Goal: Check status: Check status

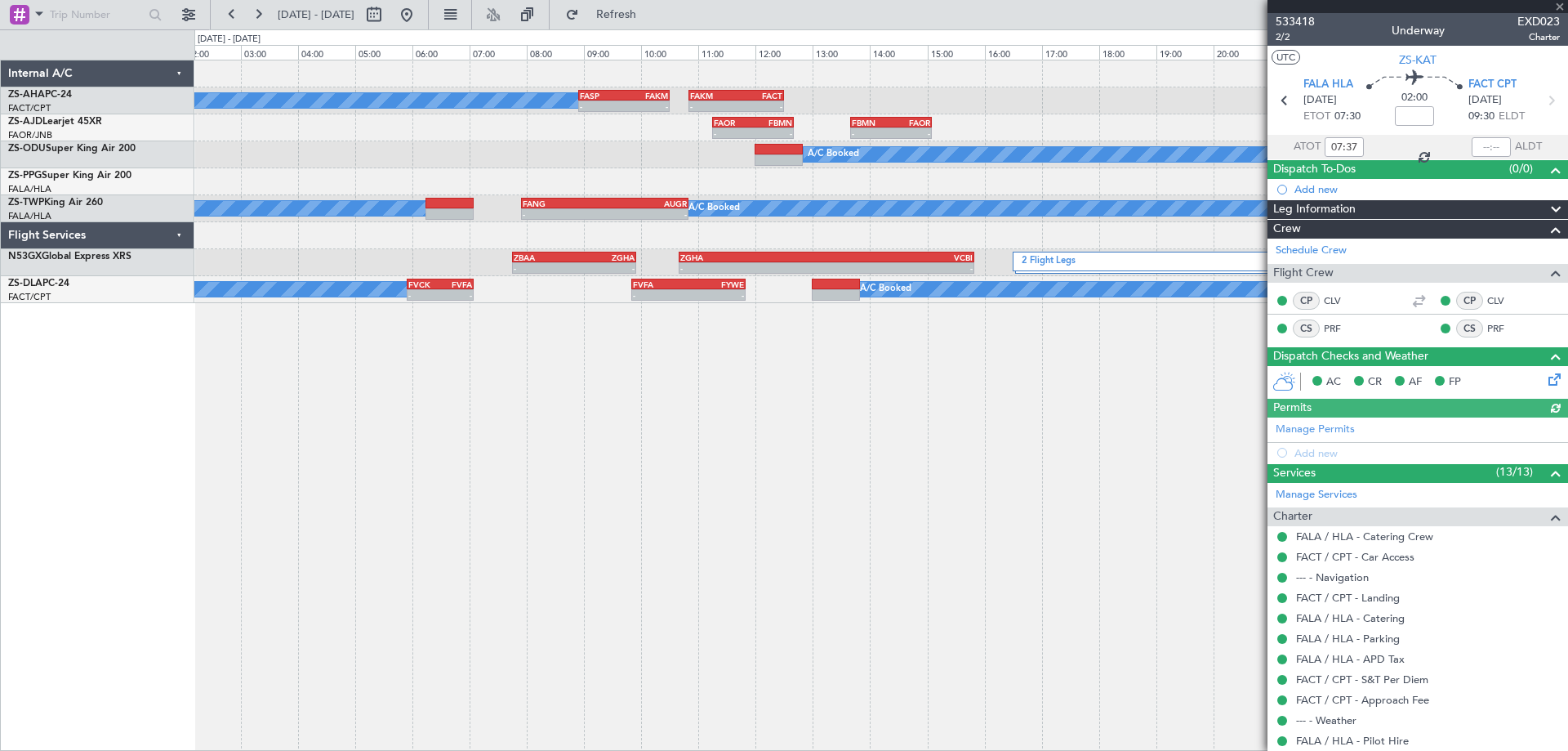
click at [1003, 464] on div "A/C Booked - - FASP 08:55 Z FAKM 10:30 Z - - FAKM 10:50 Z FACT 12:30 Z - - FAOR…" at bounding box center [881, 405] width 1374 height 692
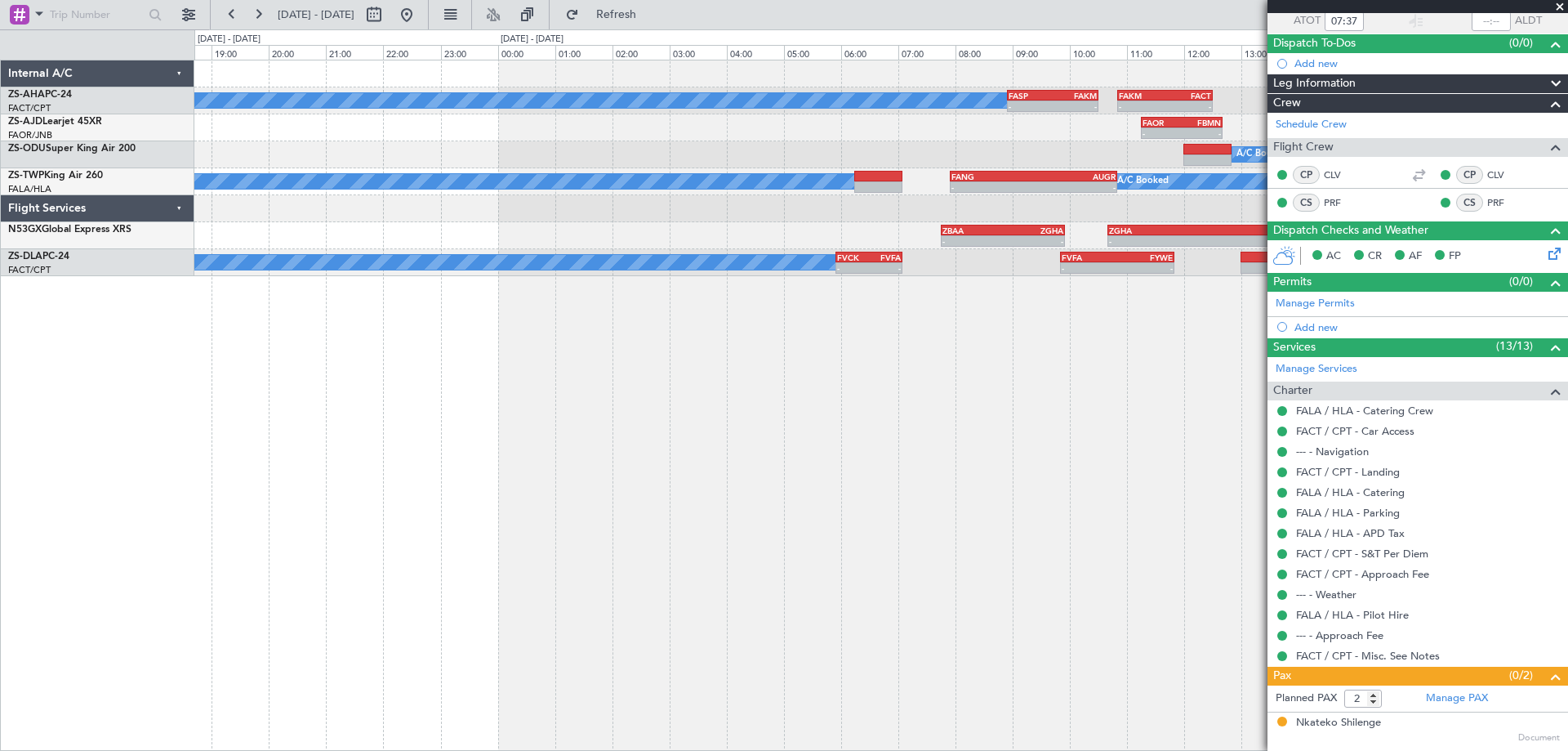
click at [870, 552] on div "A/C Booked - - FASP 08:55 Z FAKM 10:30 Z - - FAKM 10:50 Z FACT 12:30 Z - - FAOR…" at bounding box center [881, 405] width 1374 height 692
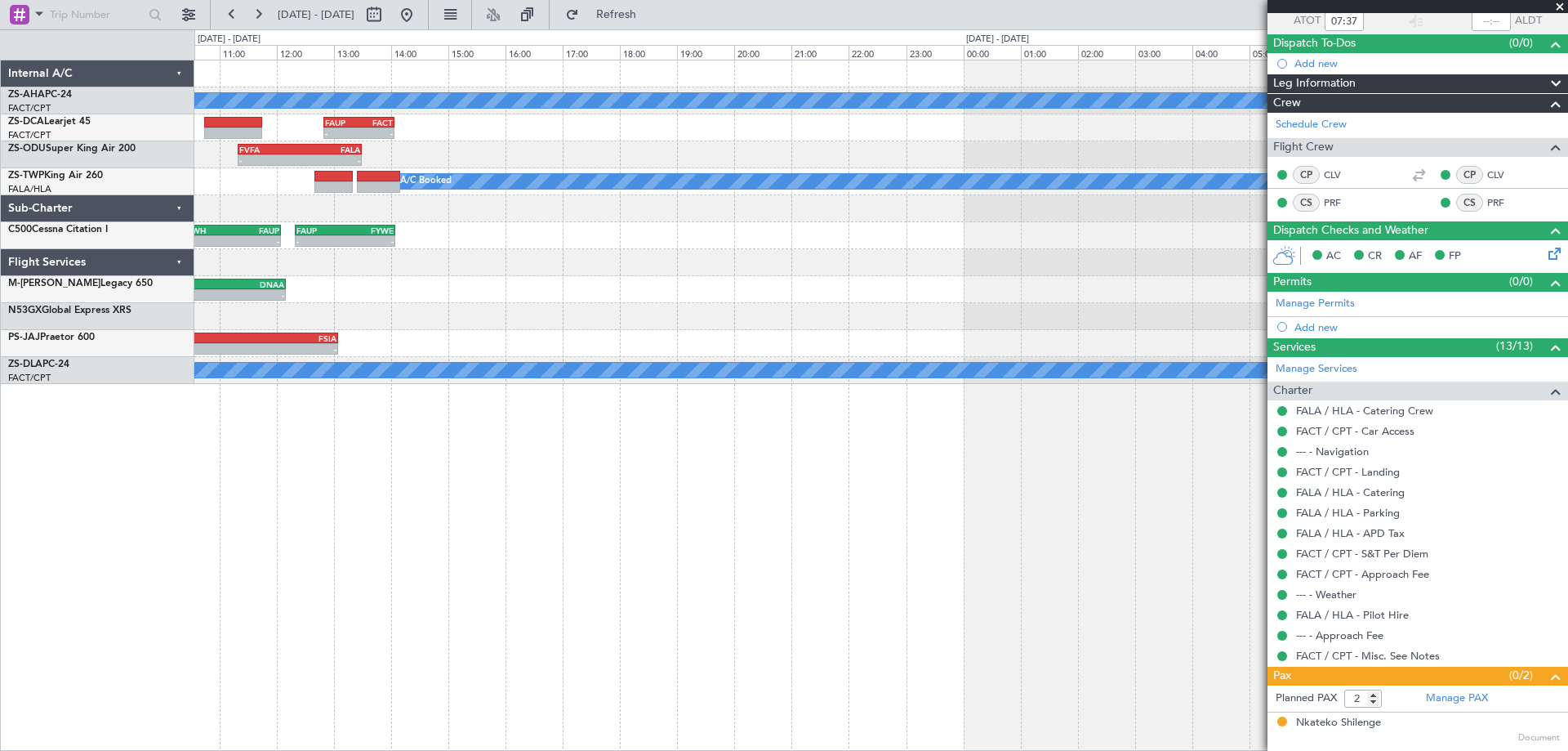
click at [941, 550] on div "A/C Booked - - FASP 08:55 Z FAKM 10:30 Z - - FAKM 10:50 Z FACT 12:30 Z A/C Book…" at bounding box center [881, 405] width 1374 height 692
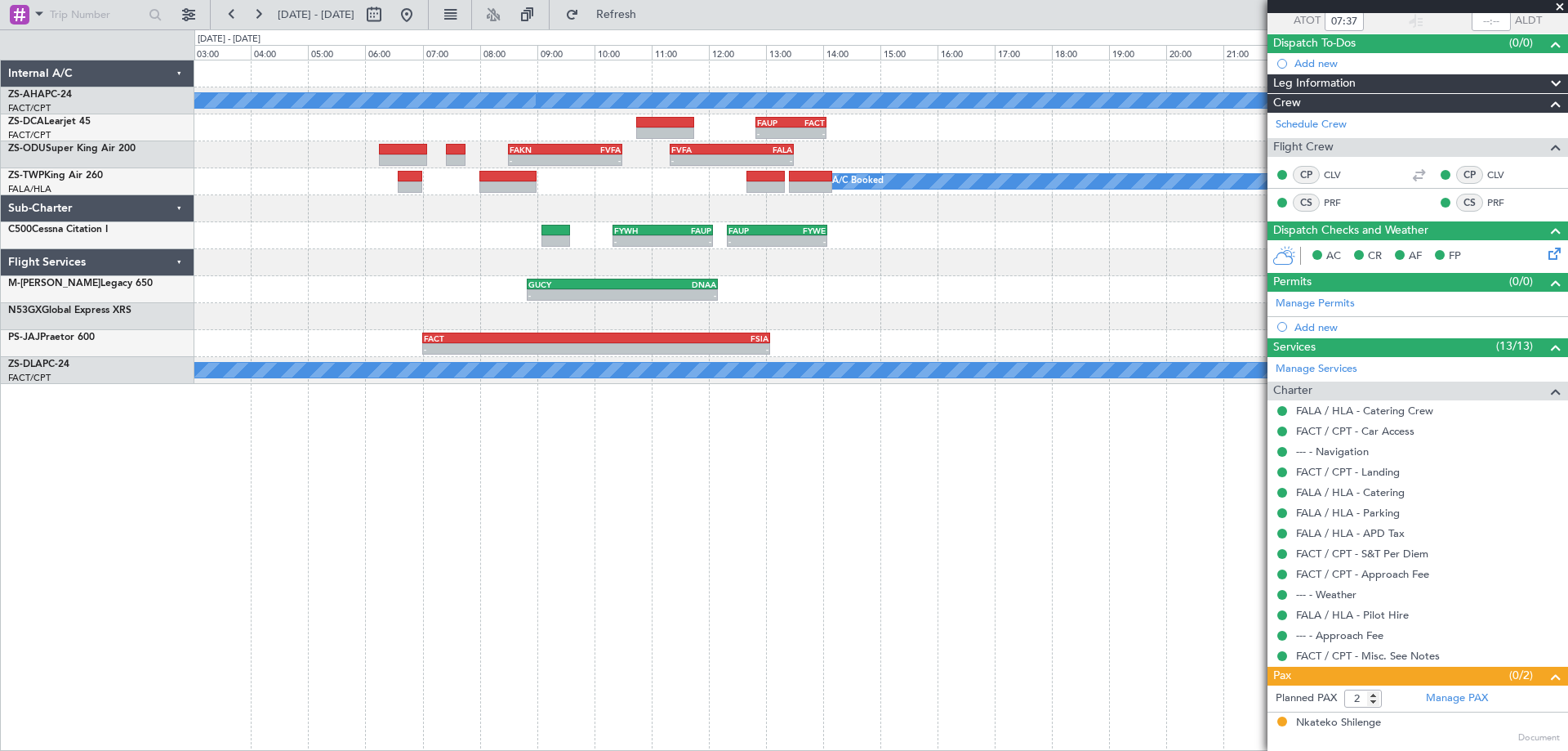
click at [975, 540] on div "A/C Booked A/C Booked - - FASP 08:55 Z FAKM 10:30 Z - - FAUP 12:50 Z FACT 14:04…" at bounding box center [881, 405] width 1374 height 692
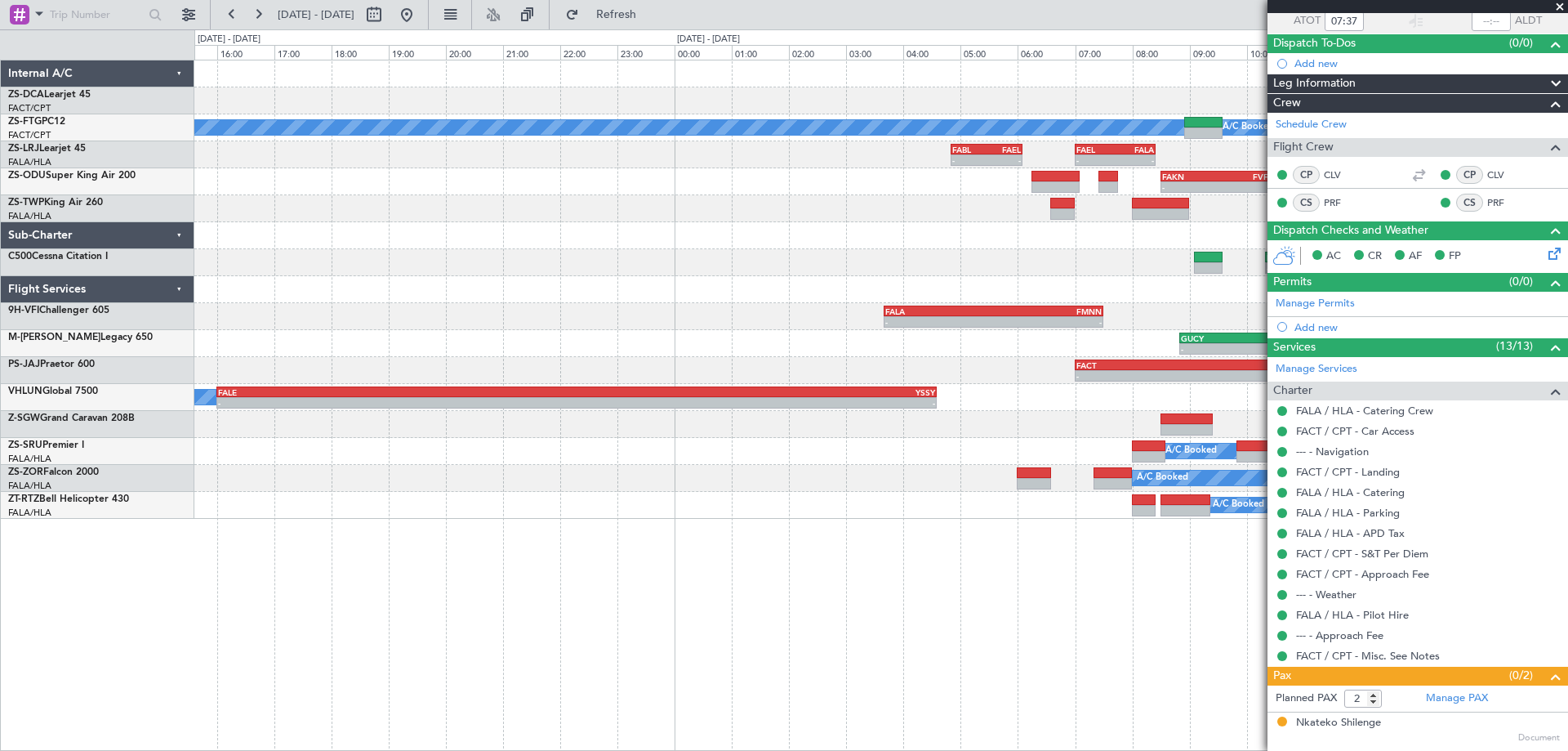
click at [1246, 551] on div "- - FAUP 12:50 Z FACT 14:04 Z A/C Booked A/C Booked - - FABL 04:50 Z FAEL 06:05…" at bounding box center [881, 405] width 1374 height 692
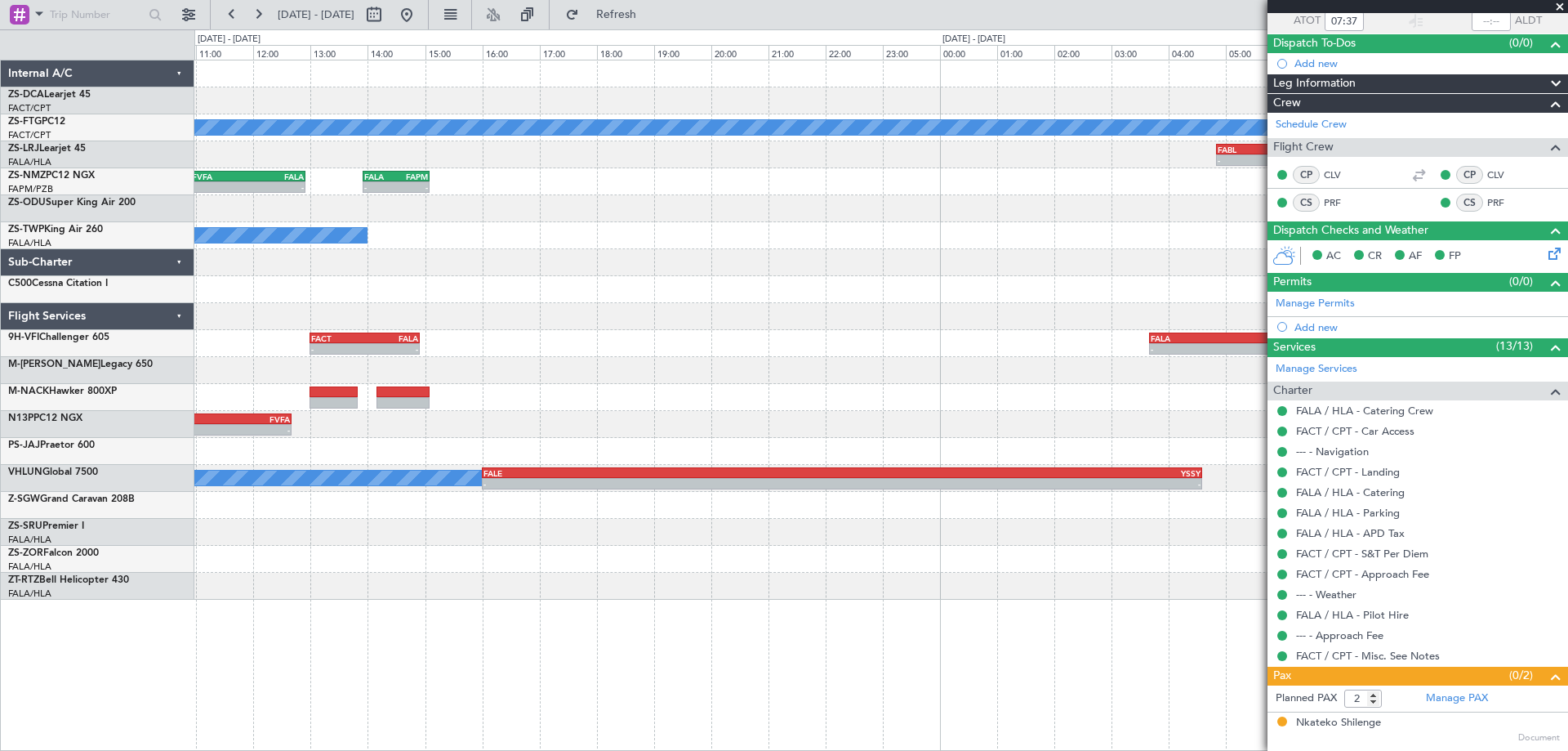
click at [1073, 608] on div "- - FAUP 12:50 Z FACT 14:04 Z A/C Booked A/C Booked - - FABL 04:50 Z FAEL 06:05…" at bounding box center [881, 405] width 1374 height 692
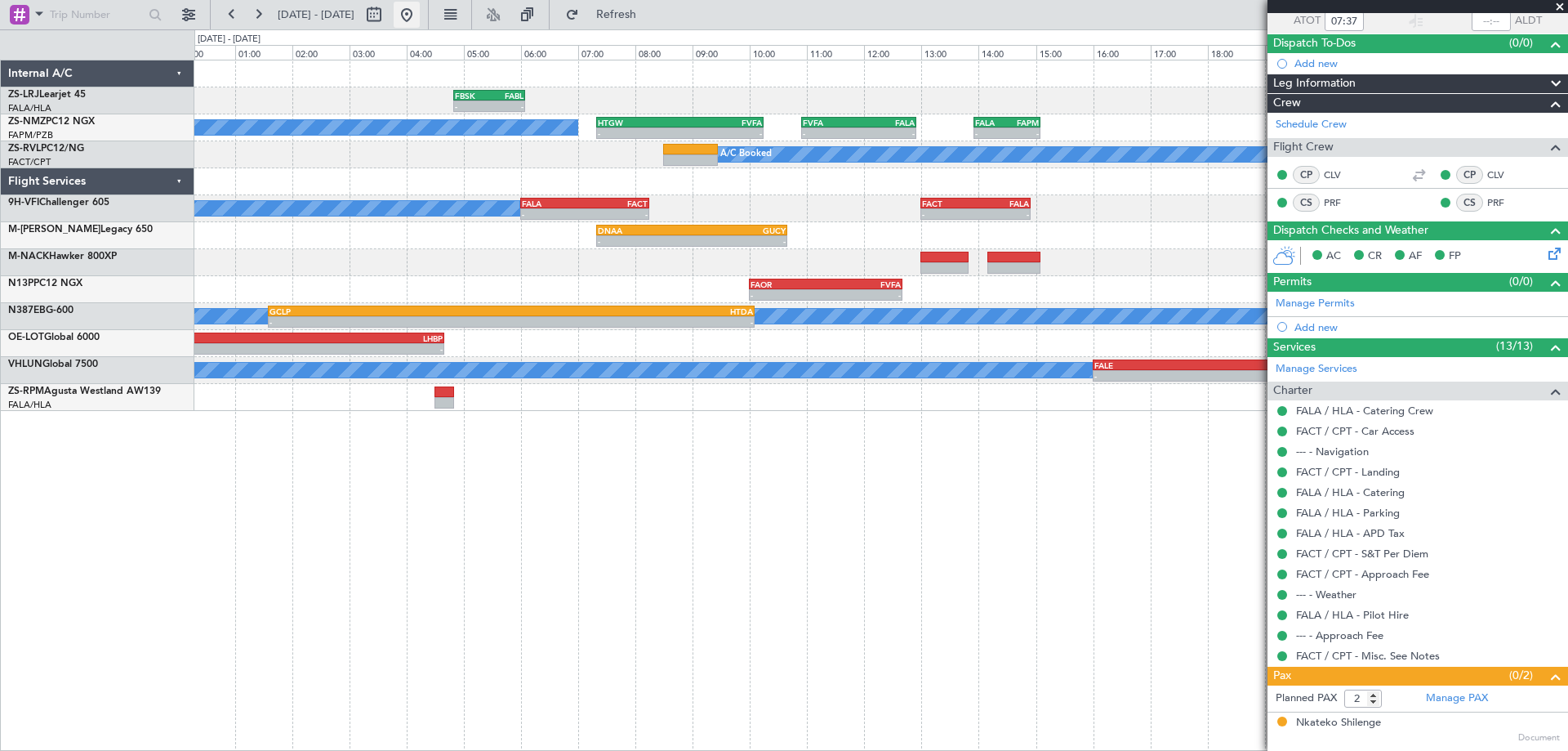
click at [420, 11] on button at bounding box center [406, 15] width 26 height 26
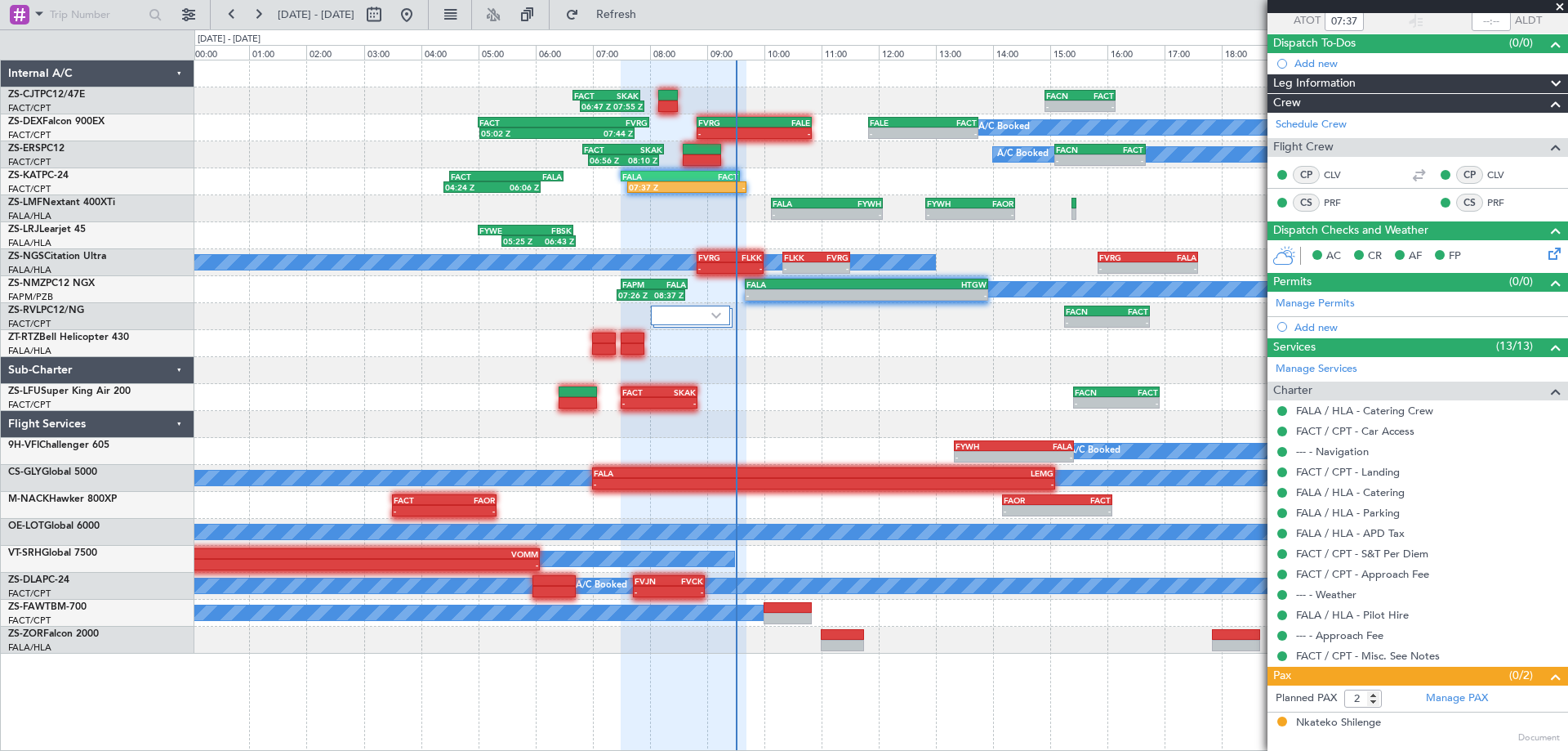
click at [861, 444] on div "FACN 14:55 Z FACT 16:09 Z - - FACT 06:40 Z SKAK 07:50 Z 06:47 Z 07:55 Z A/C Boo…" at bounding box center [880, 357] width 1373 height 593
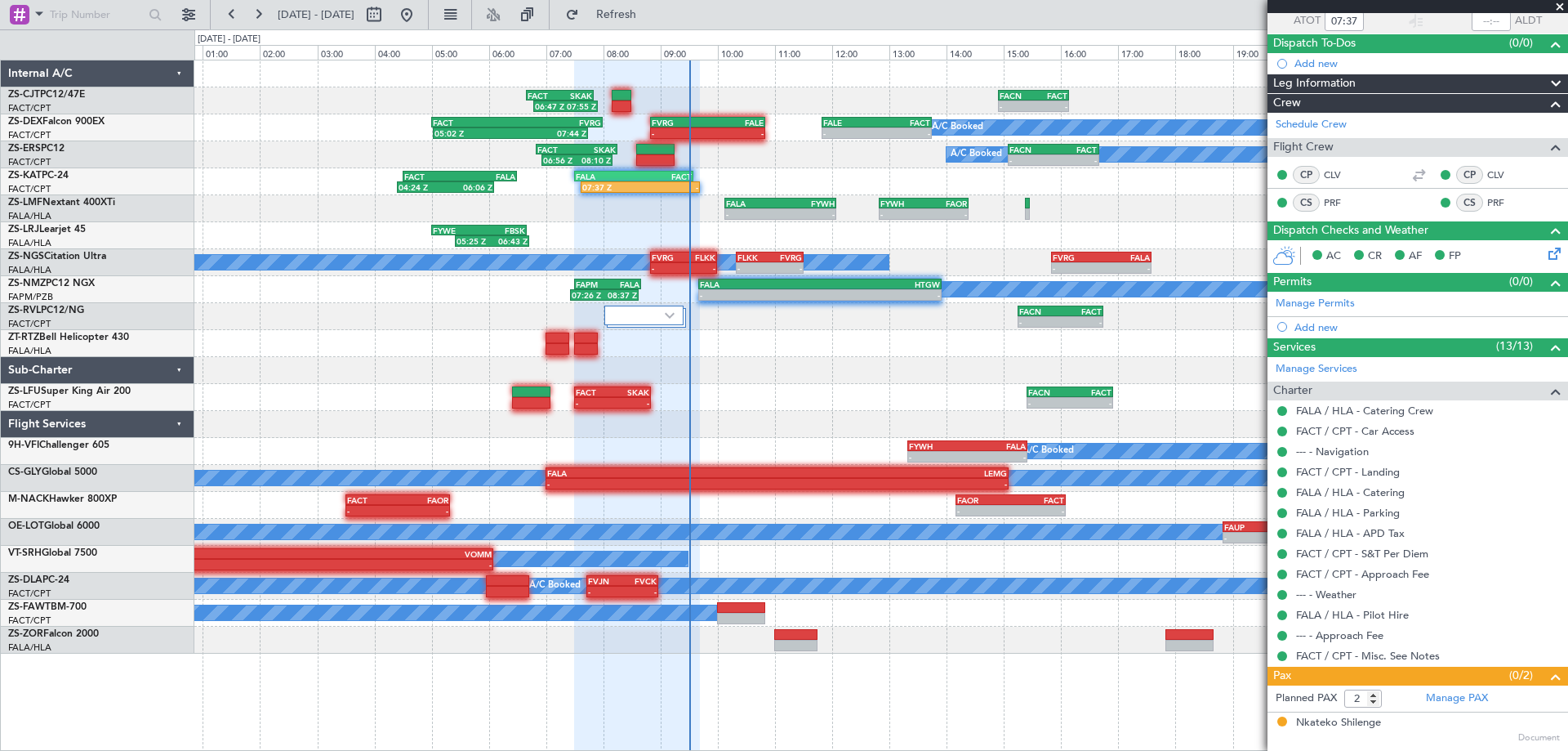
click at [910, 690] on div "FACN 14:55 Z FACT 16:09 Z - - FACT 06:40 Z SKAK 07:50 Z 06:47 Z 07:55 Z A/C Boo…" at bounding box center [881, 405] width 1374 height 692
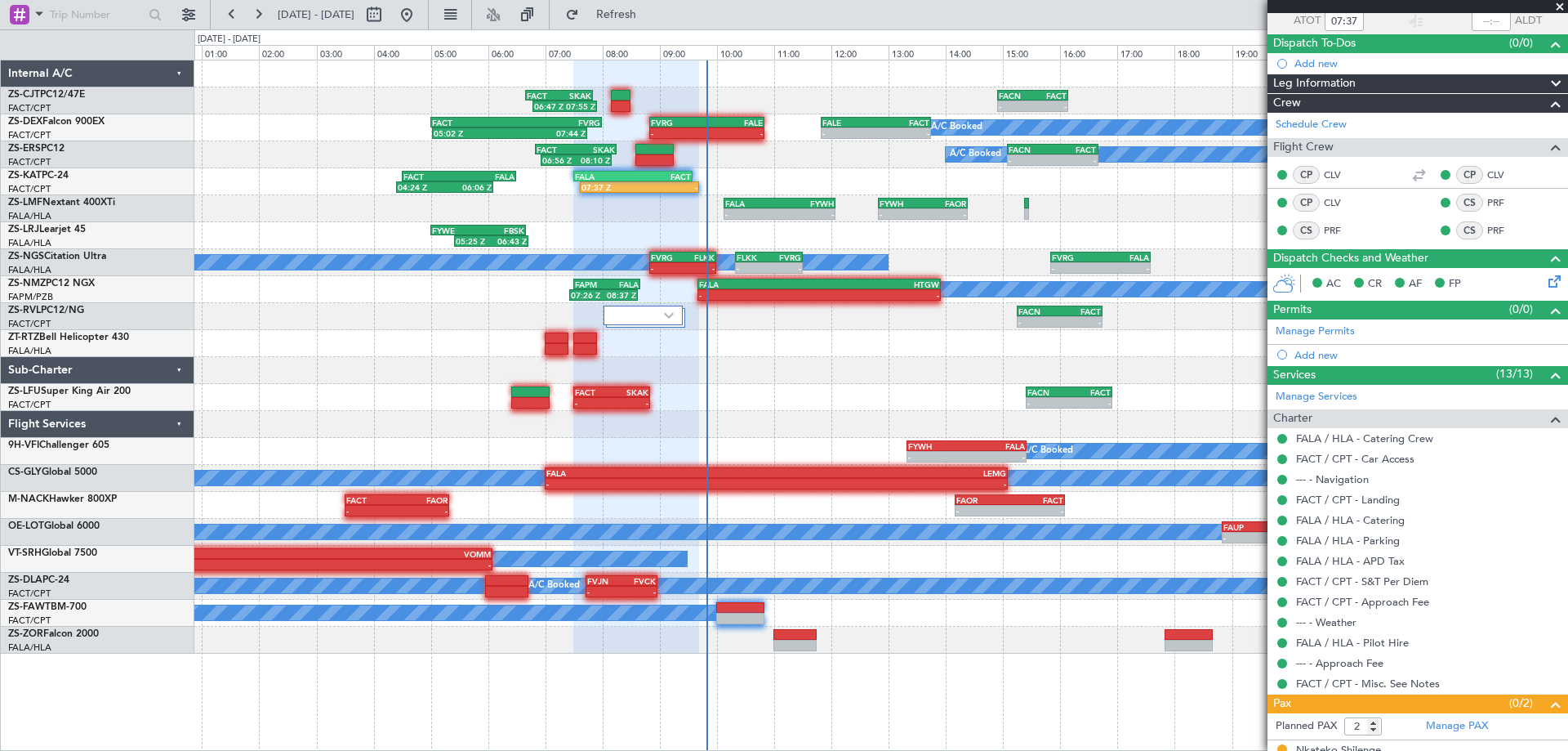
type input "09:45"
